Goal: Task Accomplishment & Management: Manage account settings

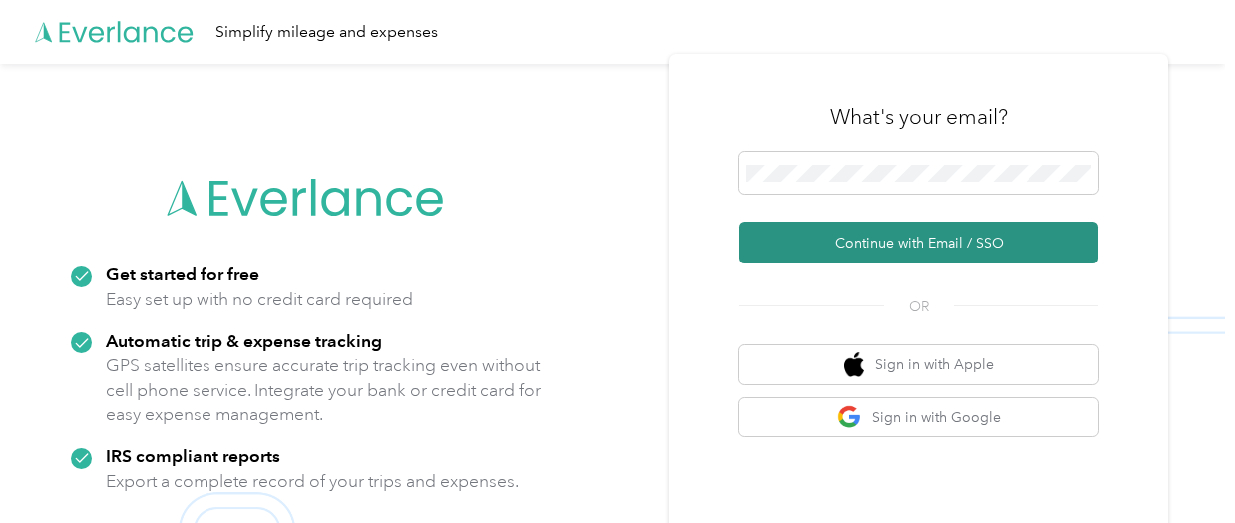
click at [887, 249] on button "Continue with Email / SSO" at bounding box center [918, 242] width 359 height 42
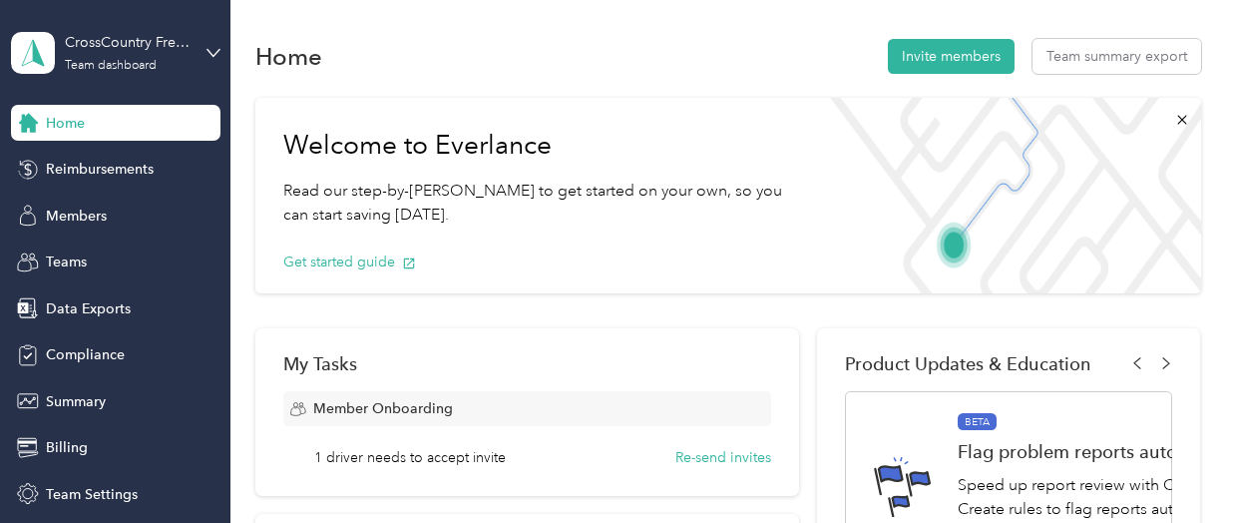
drag, startPoint x: 646, startPoint y: 522, endPoint x: 648, endPoint y: 598, distance: 75.8
click at [648, 522] on html "CrossCountry Freight Solutions Team dashboard Home Reimbursements Members Teams…" at bounding box center [612, 261] width 1225 height 523
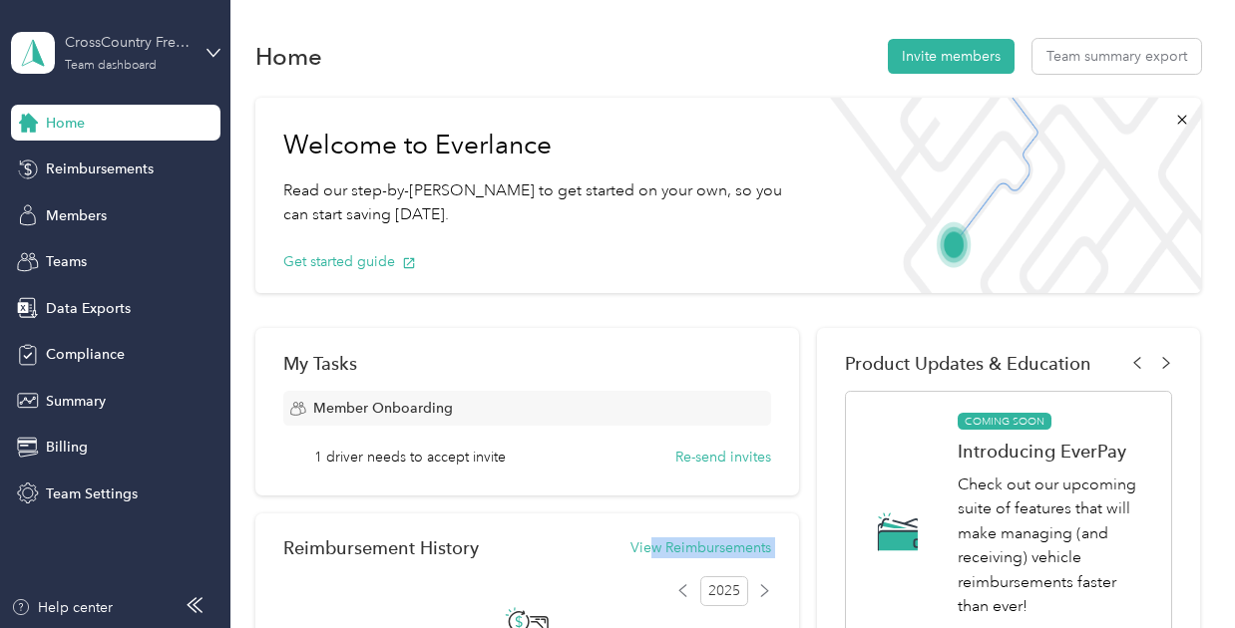
click at [137, 42] on div "CrossCountry Freight Solutions" at bounding box center [127, 42] width 125 height 21
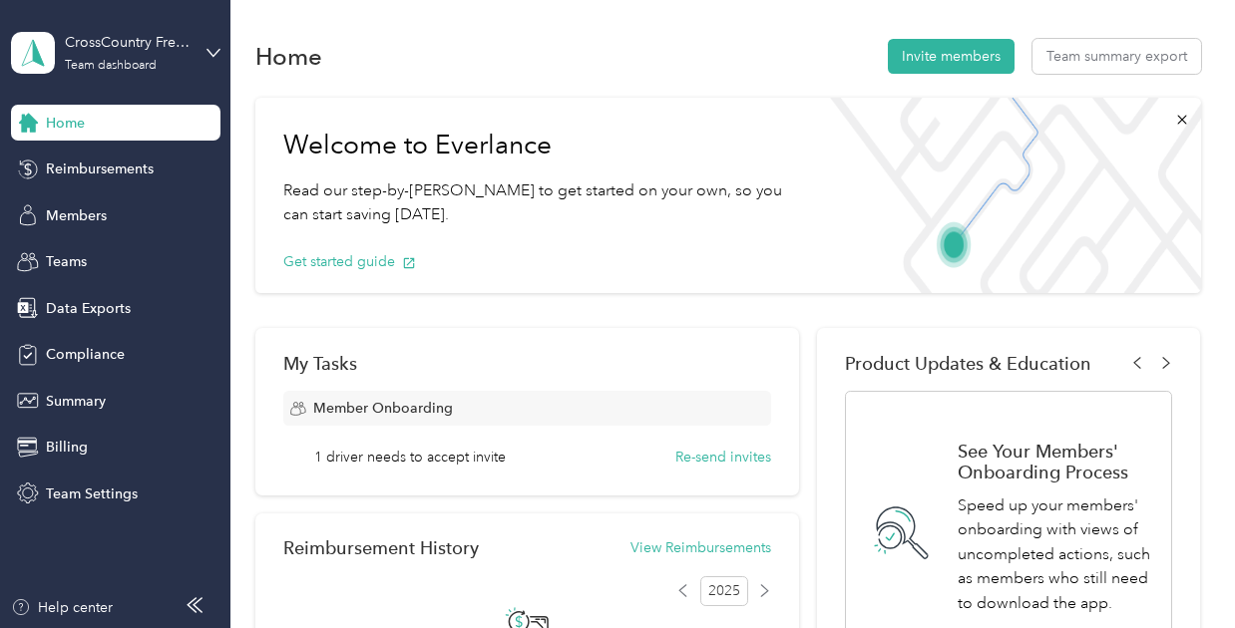
click at [111, 208] on div "Personal dashboard" at bounding box center [221, 209] width 392 height 35
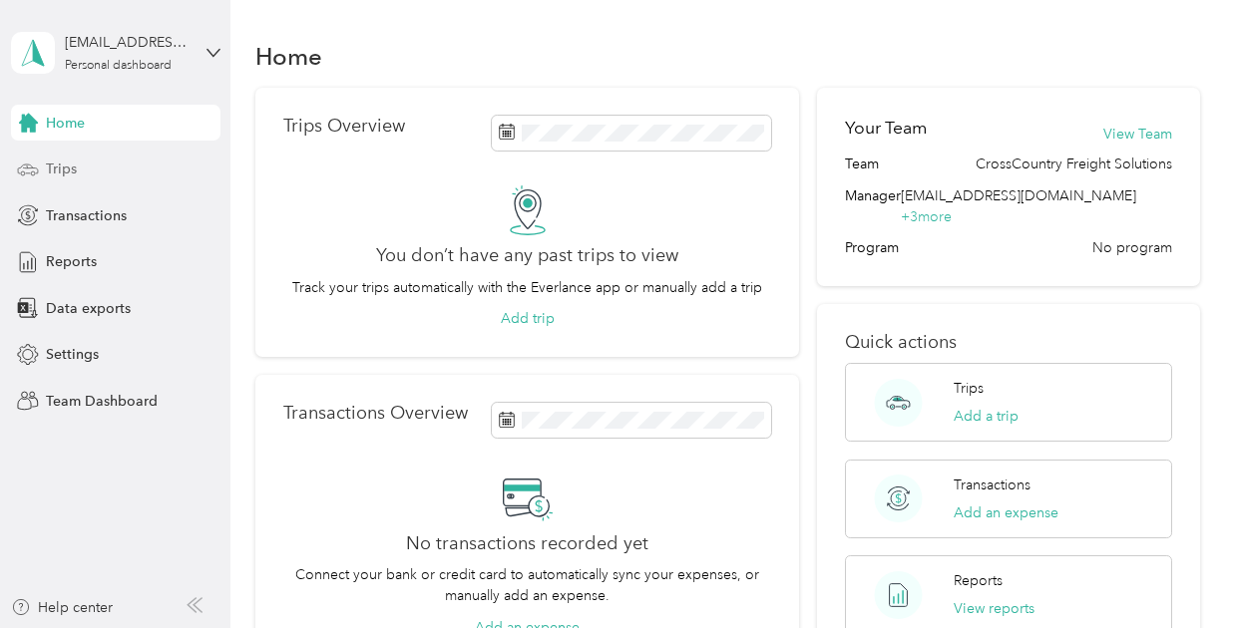
click at [78, 169] on div "Trips" at bounding box center [115, 170] width 209 height 36
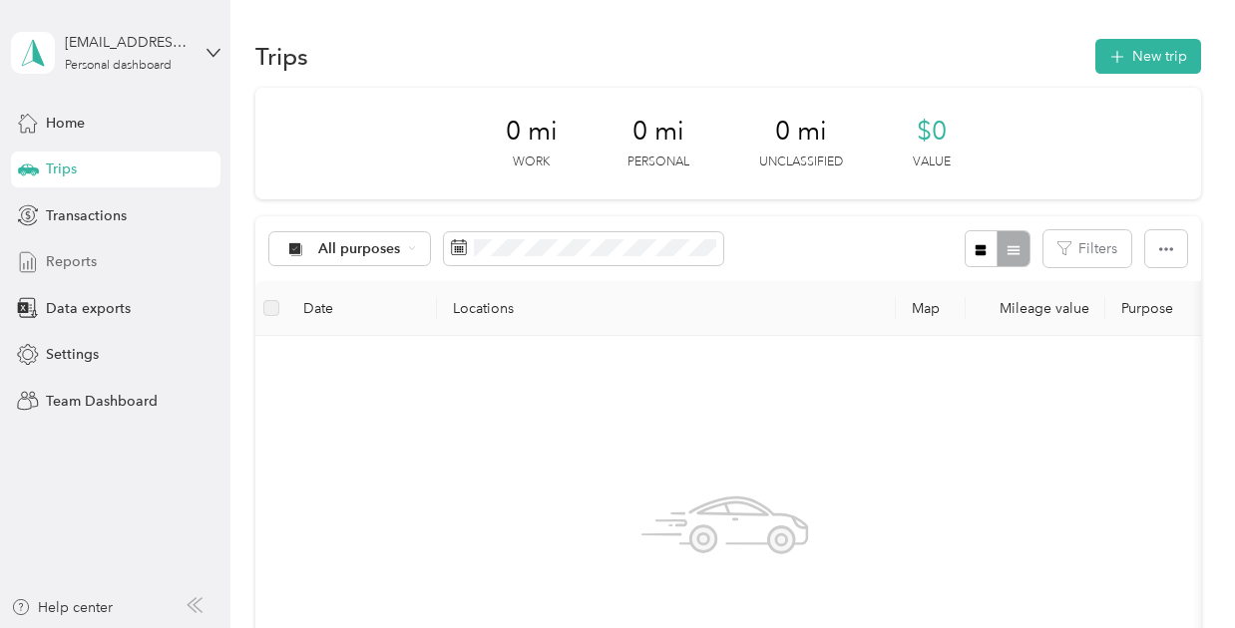
click at [64, 263] on span "Reports" at bounding box center [71, 261] width 51 height 21
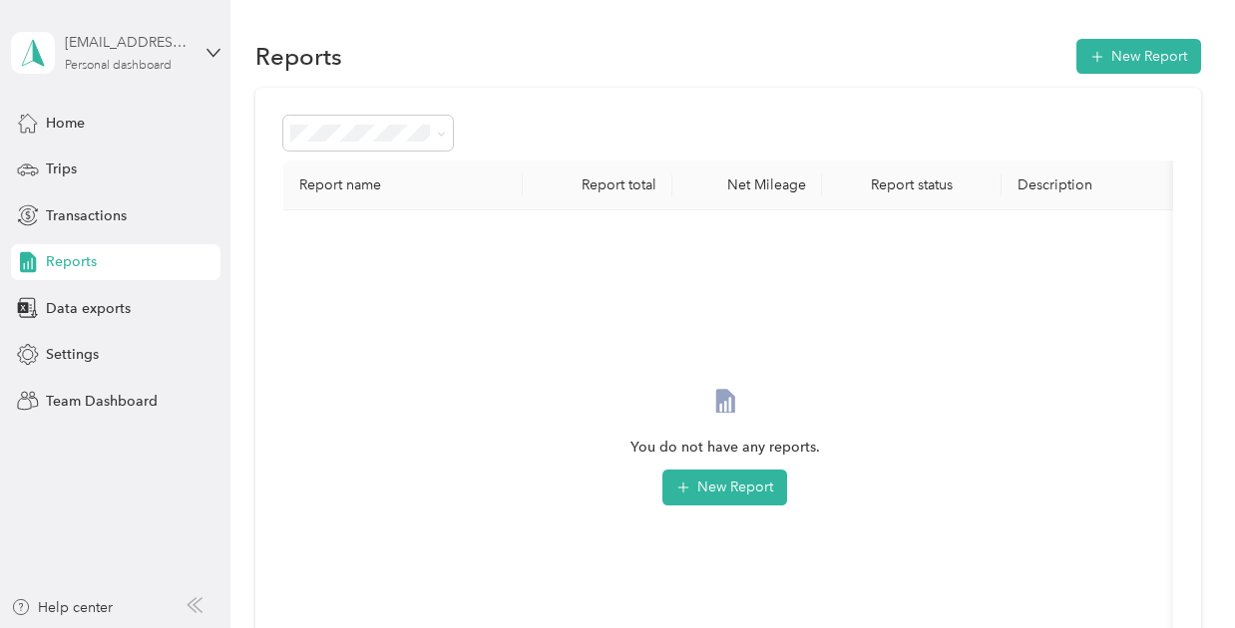
click at [140, 45] on div "[EMAIL_ADDRESS][DOMAIN_NAME]" at bounding box center [127, 42] width 125 height 21
click at [114, 163] on div "Team dashboard" at bounding box center [221, 153] width 392 height 35
click at [131, 45] on div "[EMAIL_ADDRESS][DOMAIN_NAME]" at bounding box center [127, 42] width 125 height 21
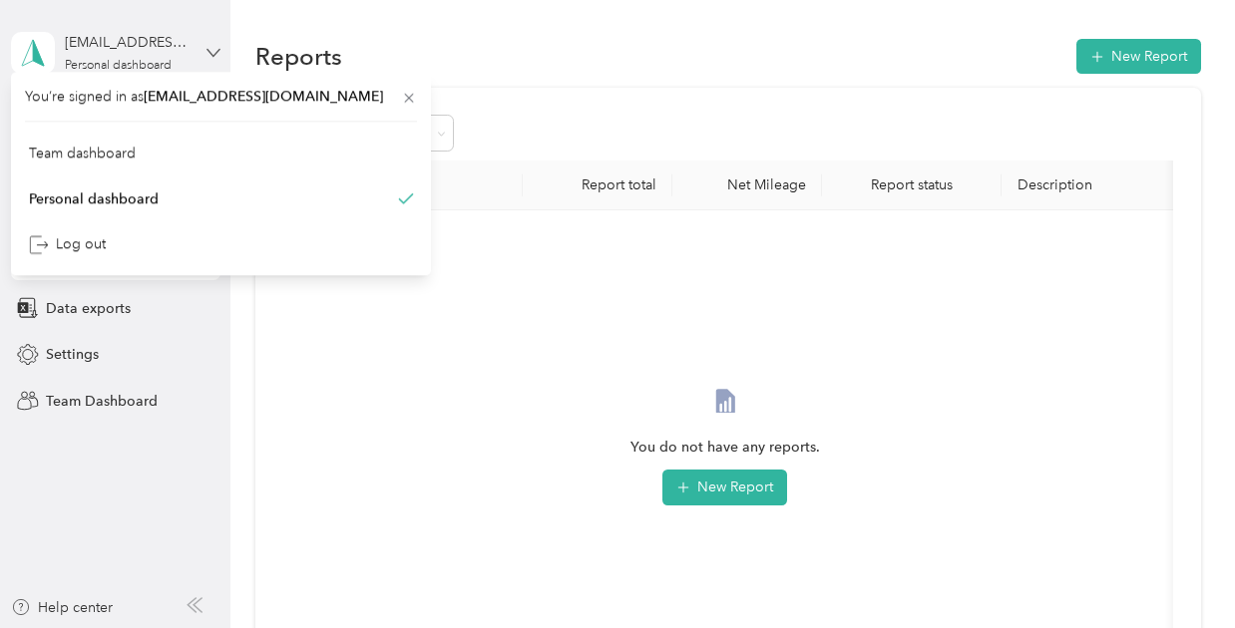
click at [106, 47] on div "[EMAIL_ADDRESS][DOMAIN_NAME]" at bounding box center [127, 42] width 125 height 21
click at [162, 44] on div "[EMAIL_ADDRESS][DOMAIN_NAME]" at bounding box center [127, 42] width 125 height 21
click at [207, 52] on icon at bounding box center [214, 53] width 14 height 14
click at [128, 46] on div "[EMAIL_ADDRESS][DOMAIN_NAME]" at bounding box center [127, 42] width 125 height 21
click at [211, 47] on icon at bounding box center [214, 53] width 14 height 14
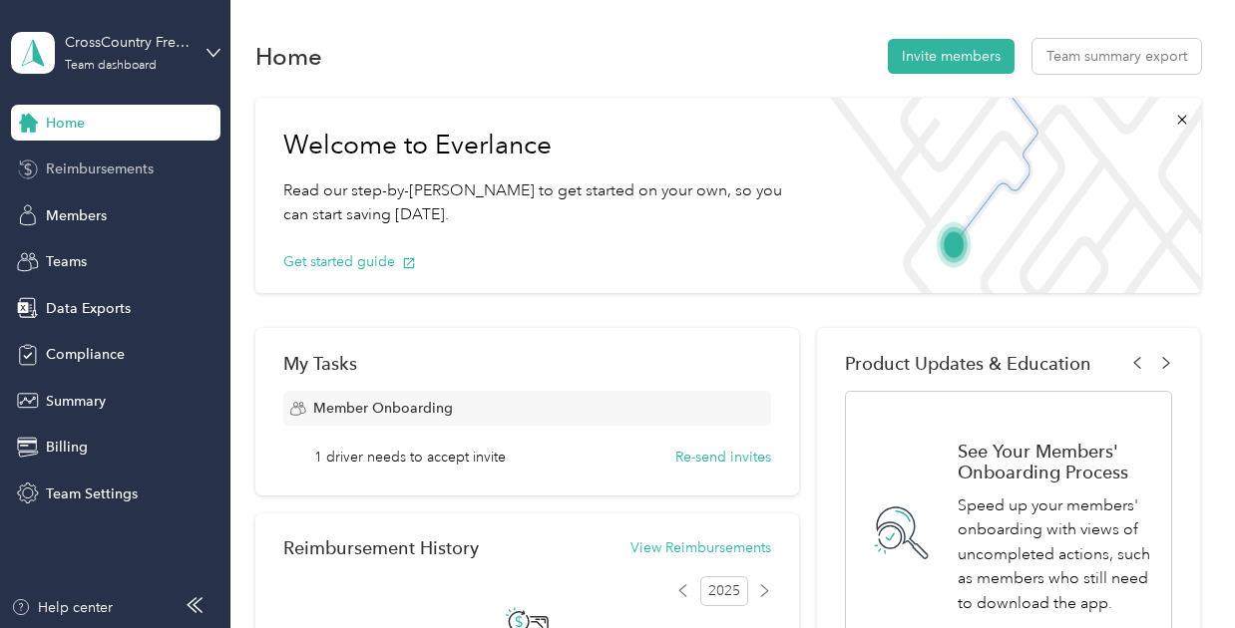
click at [89, 175] on span "Reimbursements" at bounding box center [100, 169] width 108 height 21
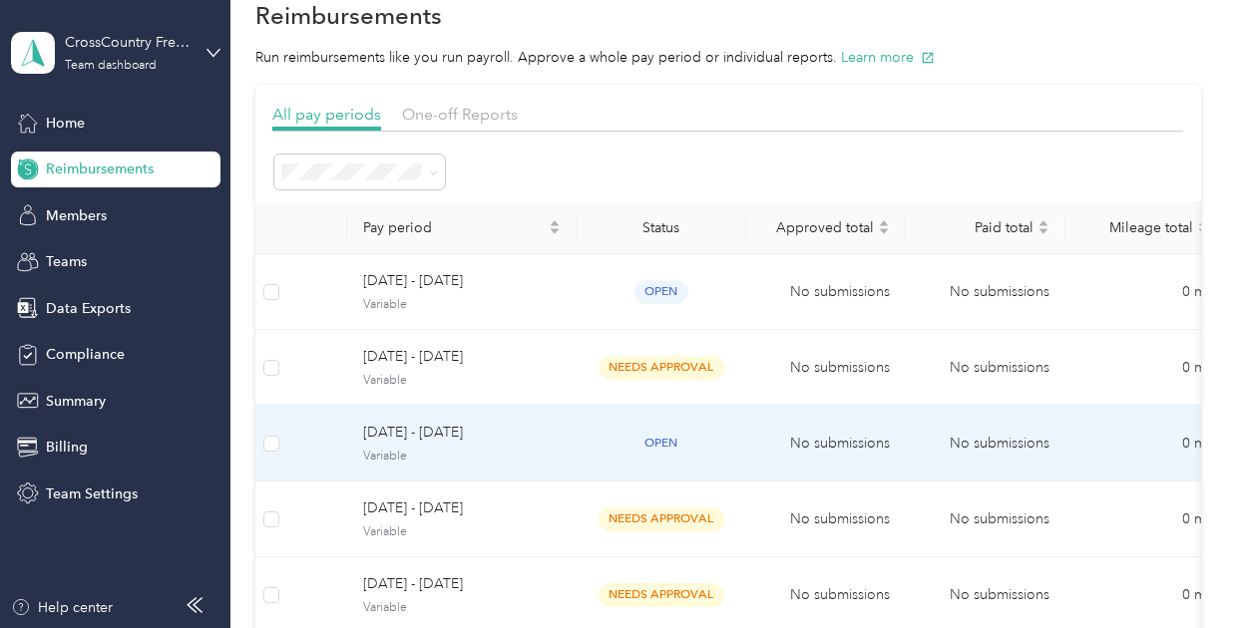
scroll to position [40, 0]
click at [482, 450] on span "Variable" at bounding box center [462, 458] width 198 height 18
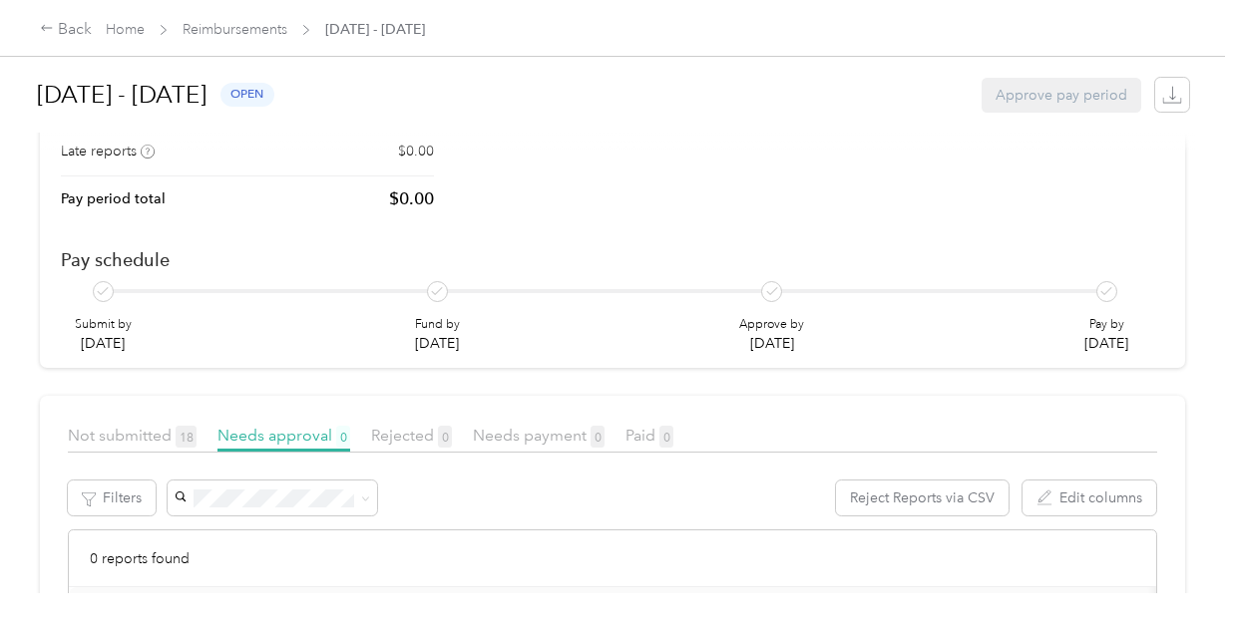
scroll to position [117, 0]
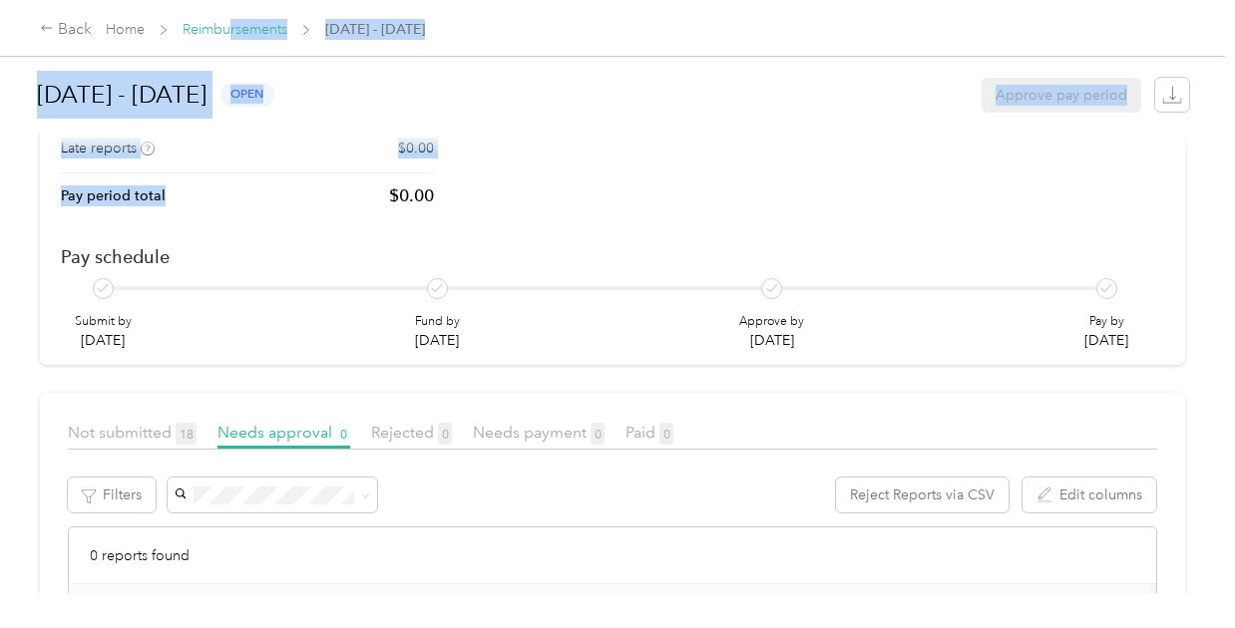
drag, startPoint x: 250, startPoint y: 207, endPoint x: 230, endPoint y: 23, distance: 184.6
click at [230, 23] on div "Back Home Reimbursements [DATE] - [DATE] [DATE] - [DATE] open Approve pay perio…" at bounding box center [612, 314] width 1225 height 628
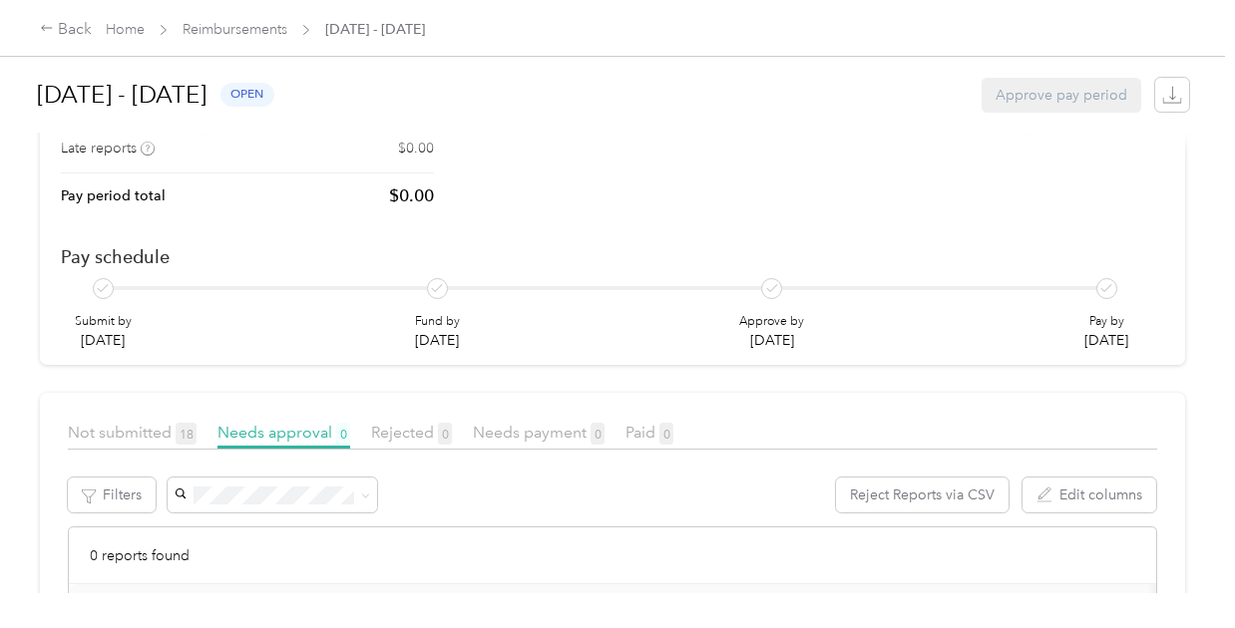
click at [330, 240] on div "Pay schedule Submit by [DATE] Fund by [DATE] Approve by [DATE] Pay by [DATE]" at bounding box center [612, 294] width 1103 height 116
click at [250, 27] on link "Reimbursements" at bounding box center [235, 29] width 105 height 17
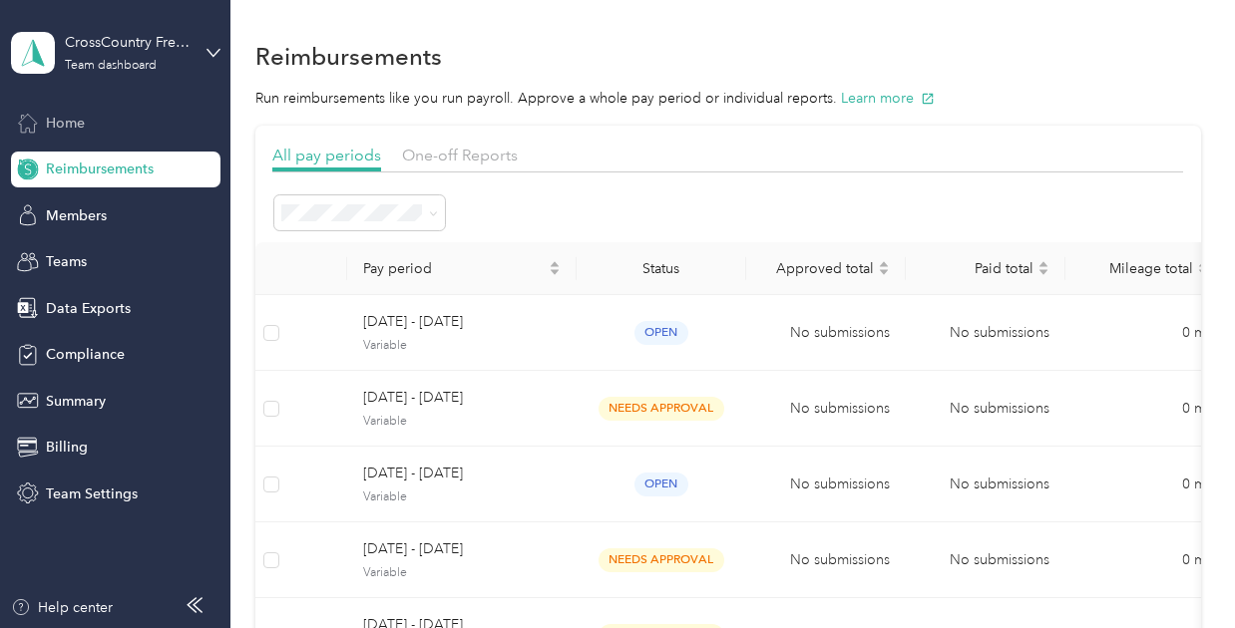
click at [58, 111] on div "Home" at bounding box center [115, 123] width 209 height 36
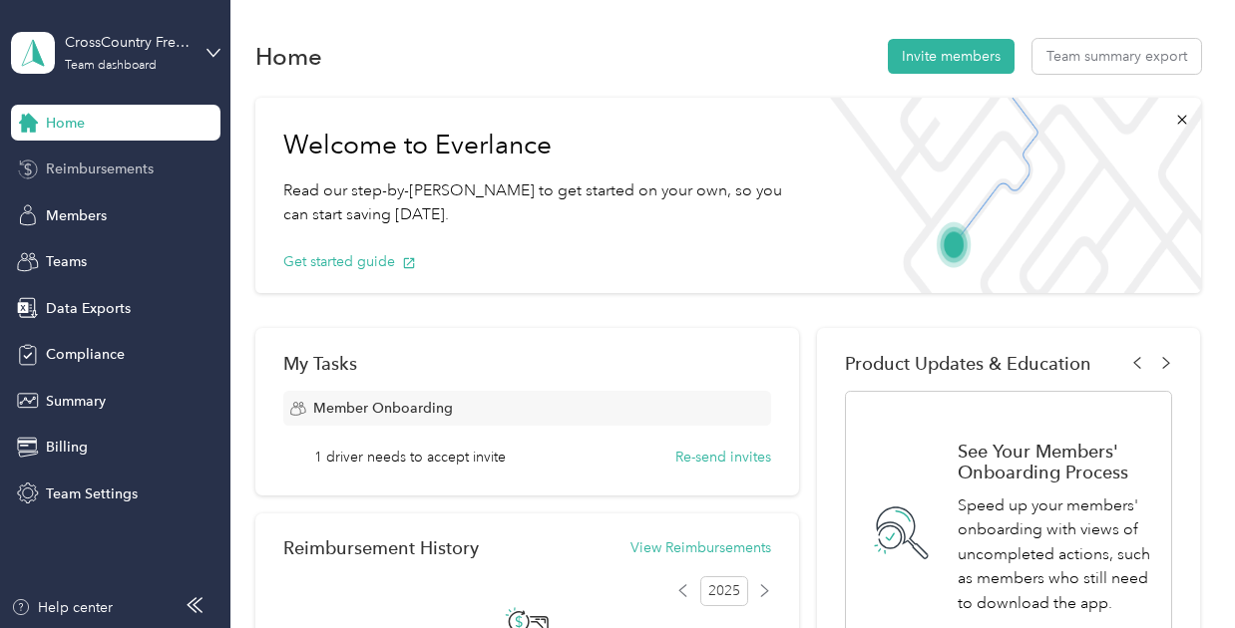
click at [111, 172] on span "Reimbursements" at bounding box center [100, 169] width 108 height 21
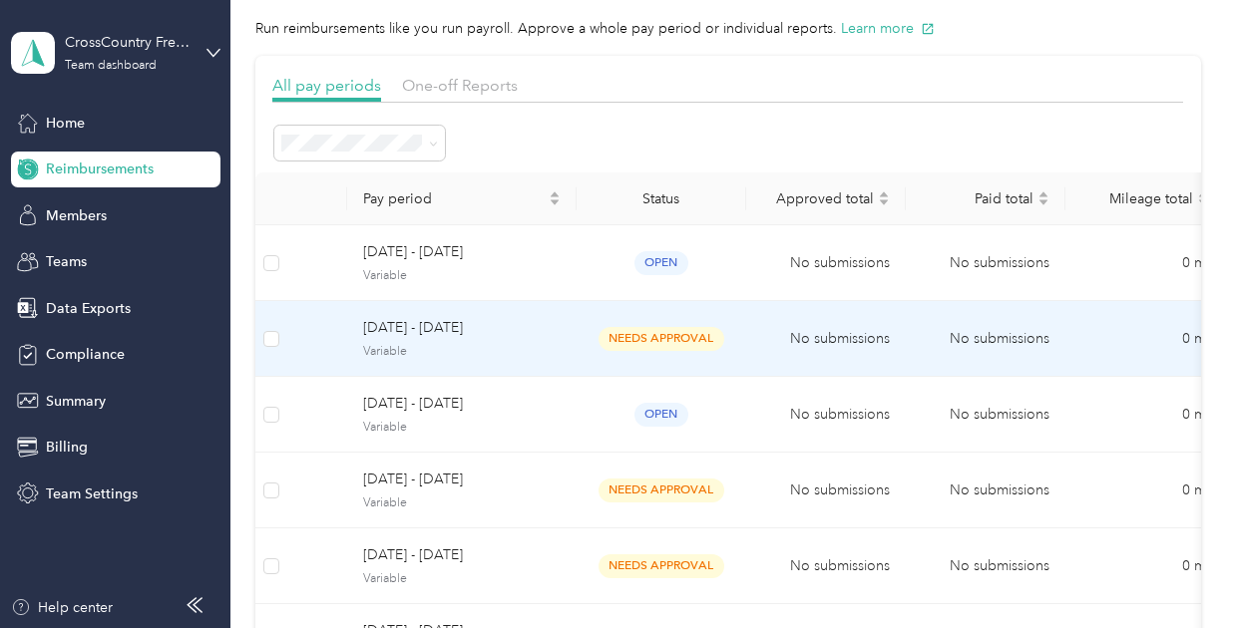
scroll to position [34, 0]
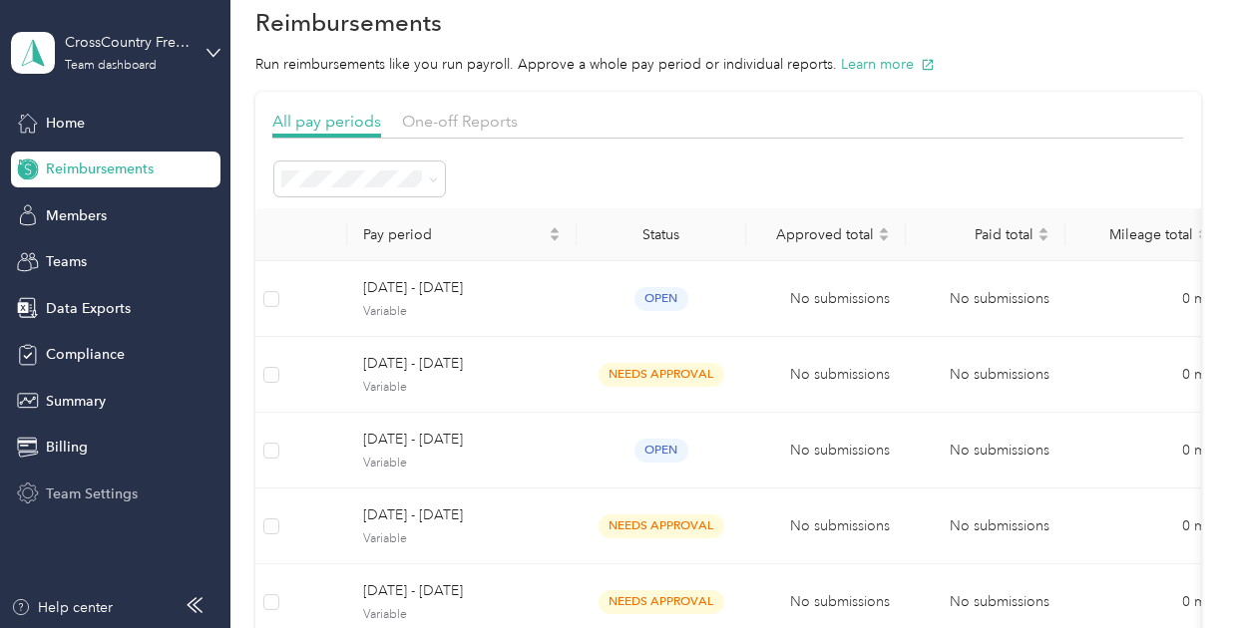
click at [155, 494] on div "Team Settings" at bounding box center [115, 494] width 209 height 36
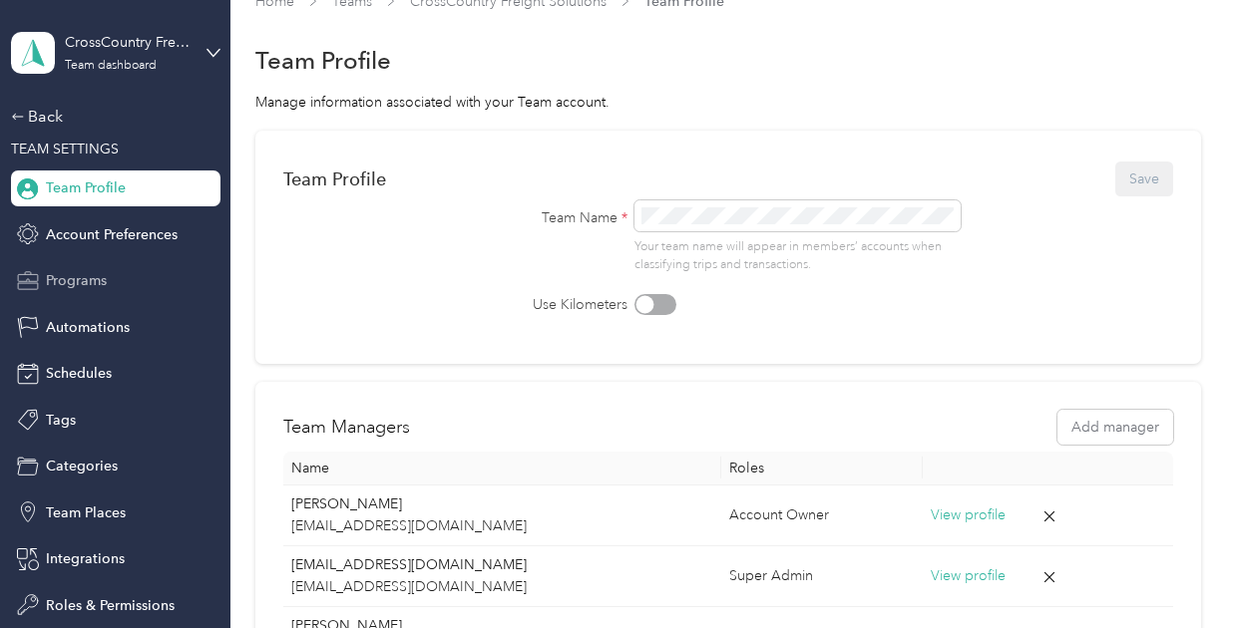
click at [74, 289] on span "Programs" at bounding box center [76, 280] width 61 height 21
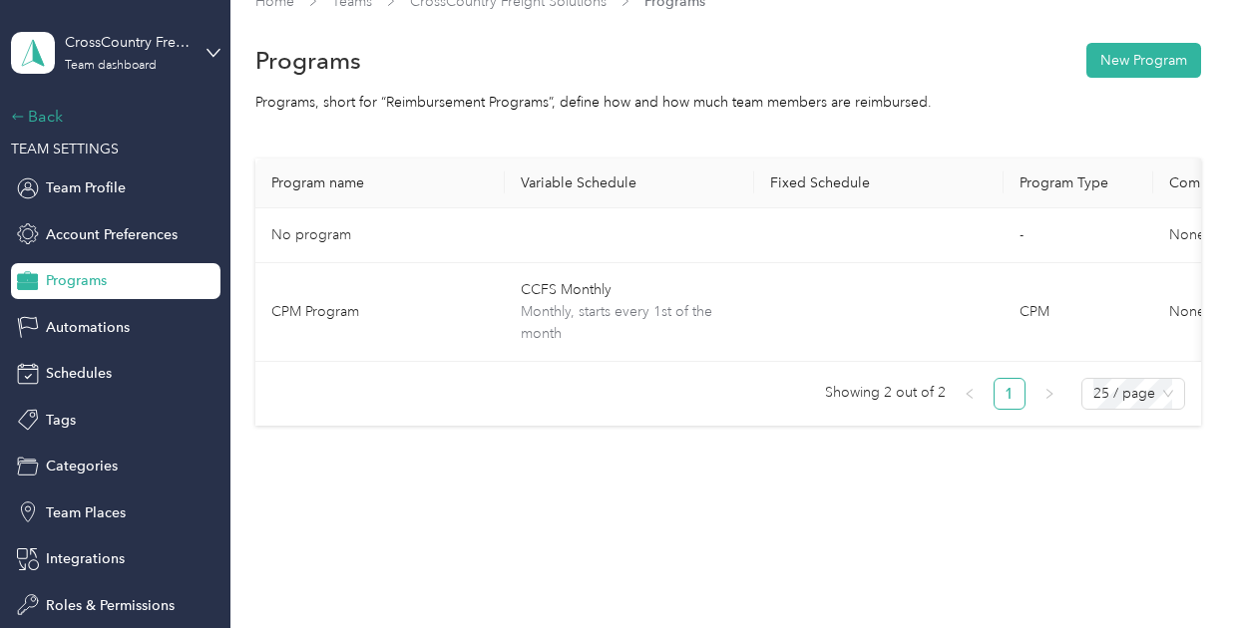
click at [54, 111] on div "Back" at bounding box center [111, 117] width 200 height 24
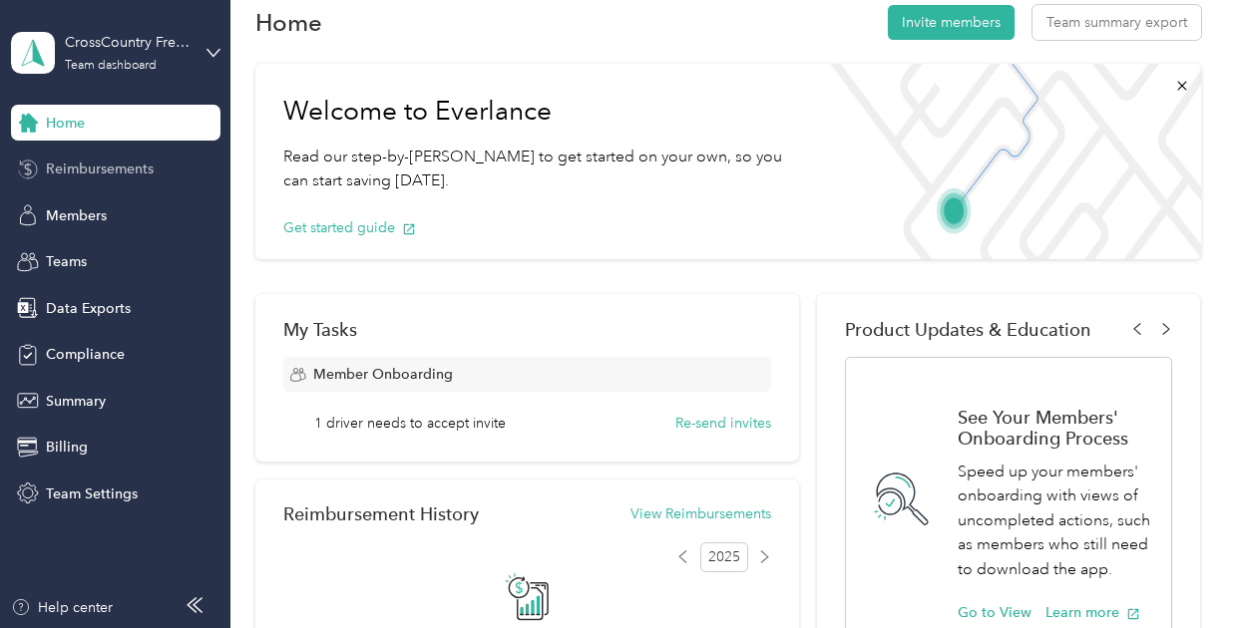
click at [141, 171] on span "Reimbursements" at bounding box center [100, 169] width 108 height 21
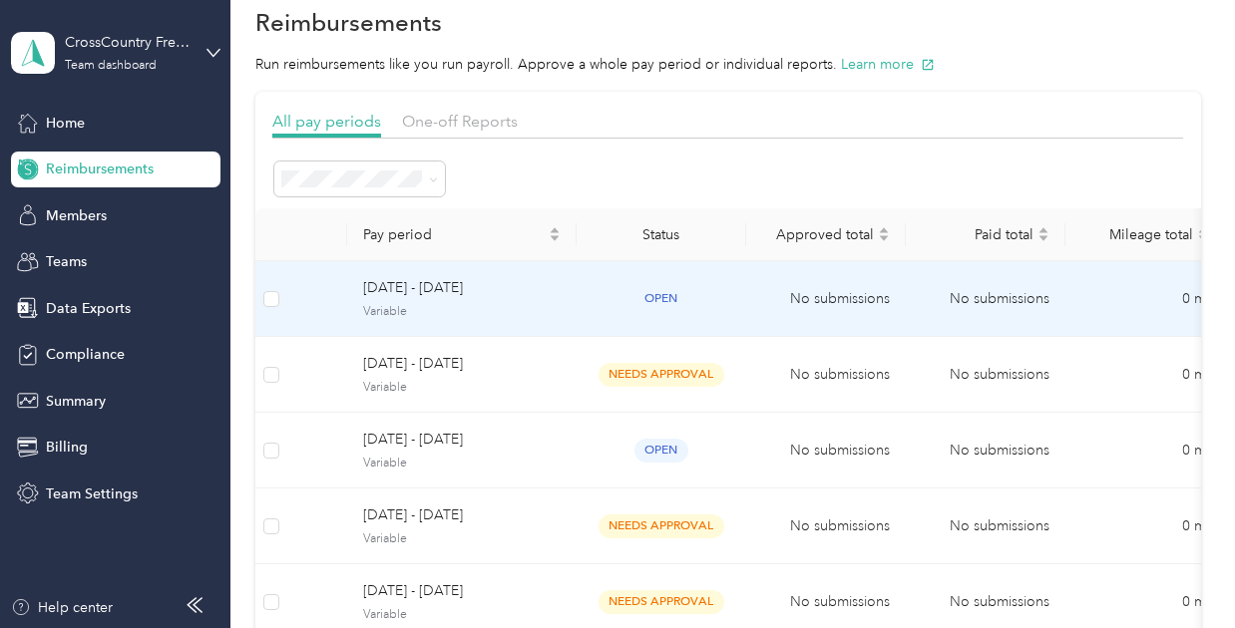
click at [499, 314] on span "Variable" at bounding box center [462, 312] width 198 height 18
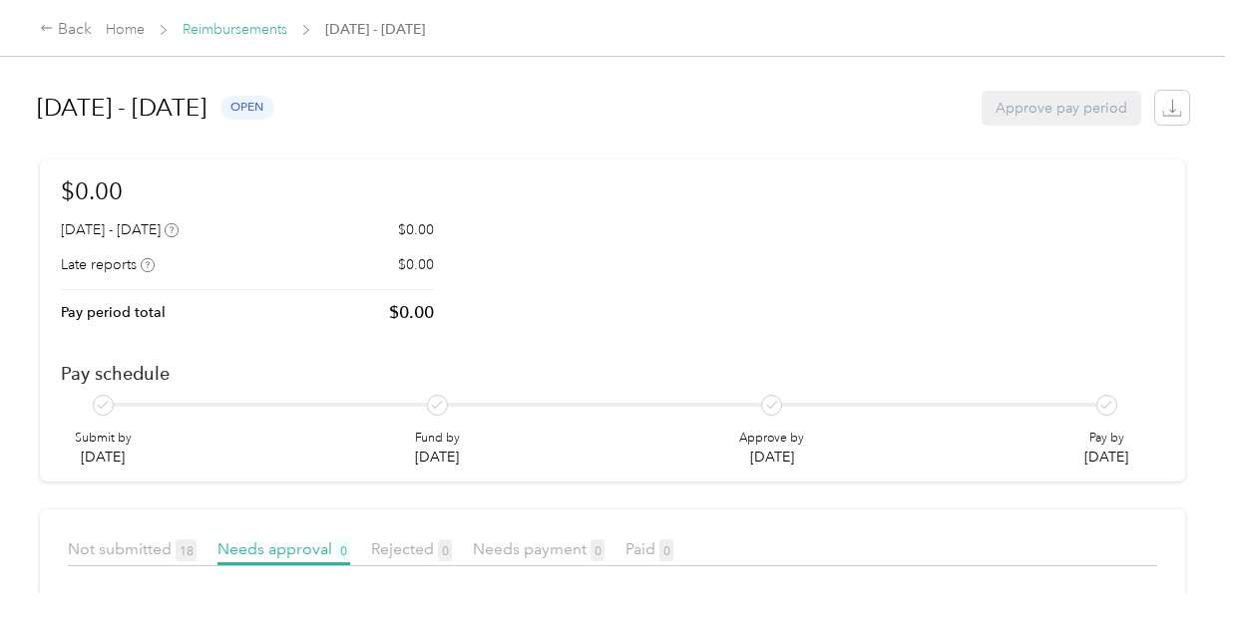
click at [217, 29] on link "Reimbursements" at bounding box center [235, 29] width 105 height 17
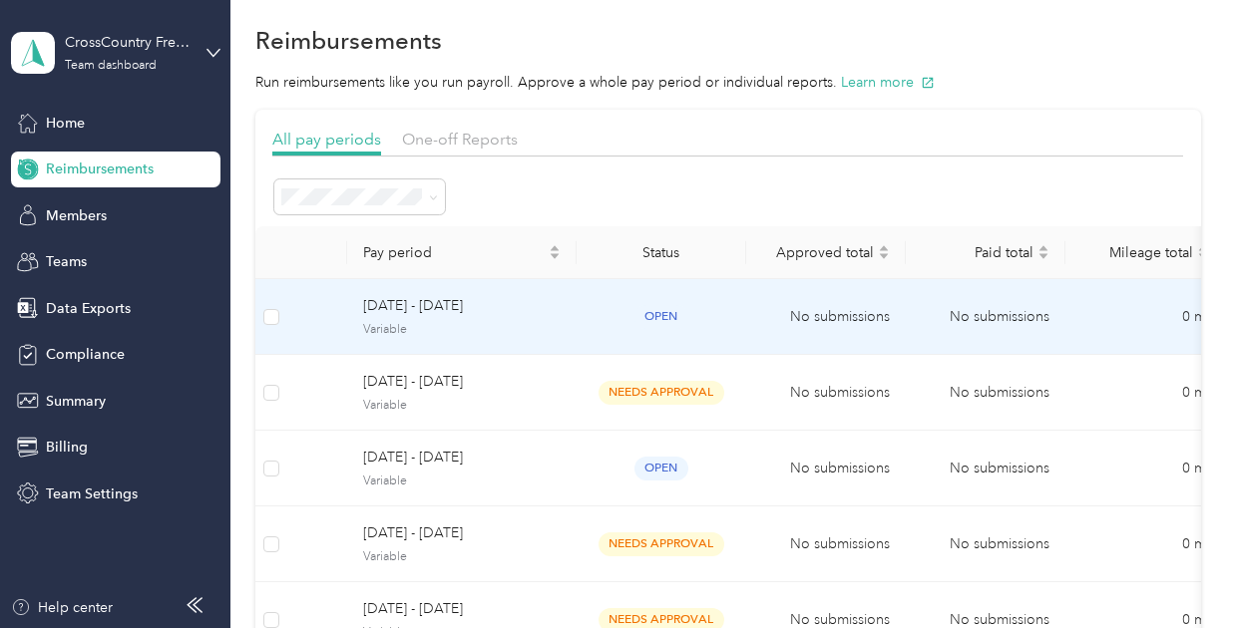
scroll to position [18, 0]
click at [539, 311] on span "[DATE] - [DATE]" at bounding box center [462, 304] width 198 height 22
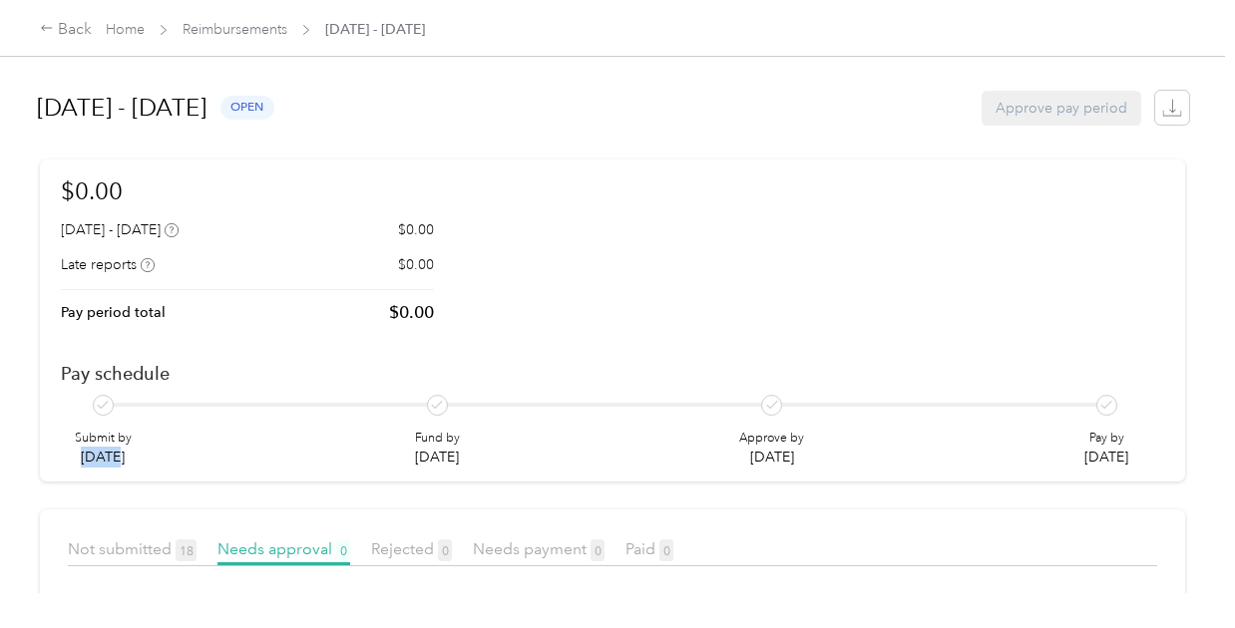
drag, startPoint x: 88, startPoint y: 459, endPoint x: 140, endPoint y: 462, distance: 52.0
click at [140, 462] on div "Submit by [DATE]" at bounding box center [103, 432] width 84 height 74
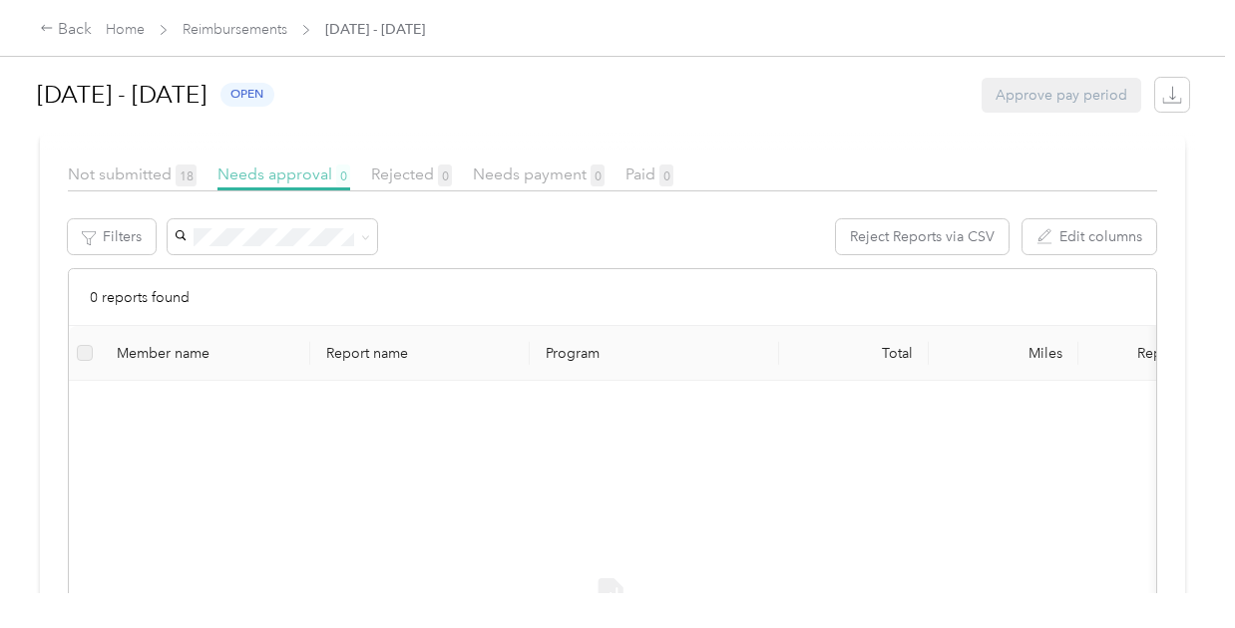
scroll to position [371, 0]
click at [130, 25] on link "Home" at bounding box center [125, 29] width 39 height 17
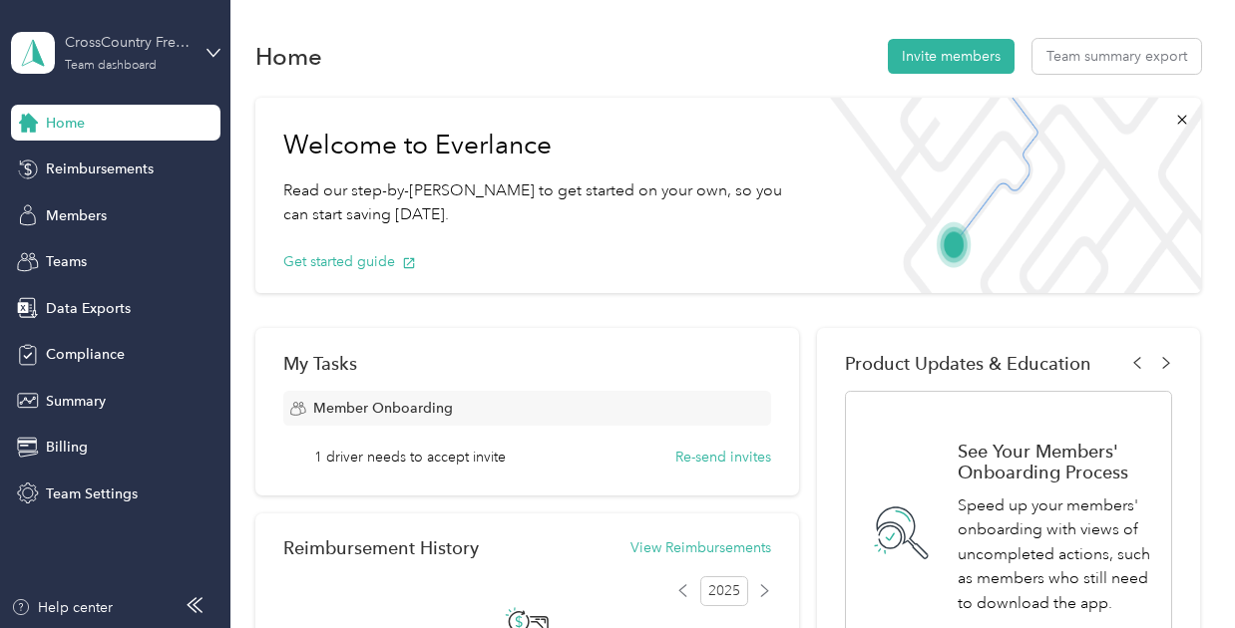
click at [143, 55] on div "CrossCountry Freight Solutions Team dashboard" at bounding box center [127, 52] width 125 height 40
click at [137, 259] on div "Log out" at bounding box center [221, 253] width 392 height 35
